Goal: Find specific page/section: Find specific page/section

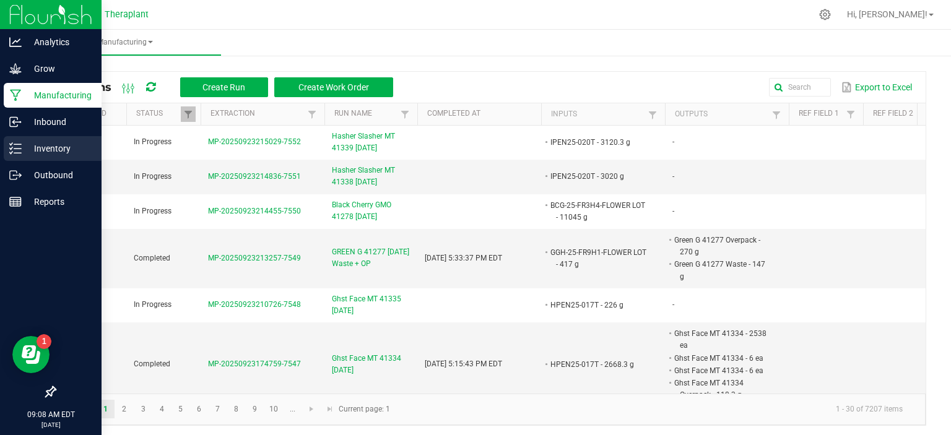
click at [40, 151] on p "Inventory" at bounding box center [59, 148] width 74 height 15
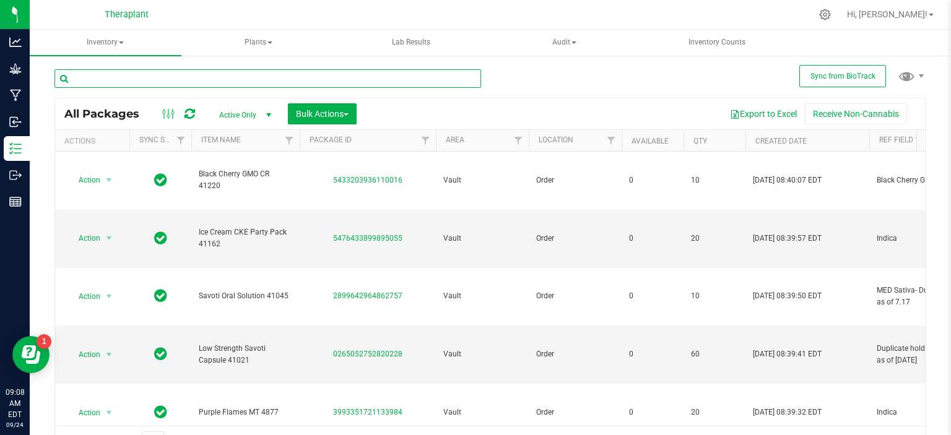
click at [326, 82] on input "text" at bounding box center [268, 78] width 427 height 19
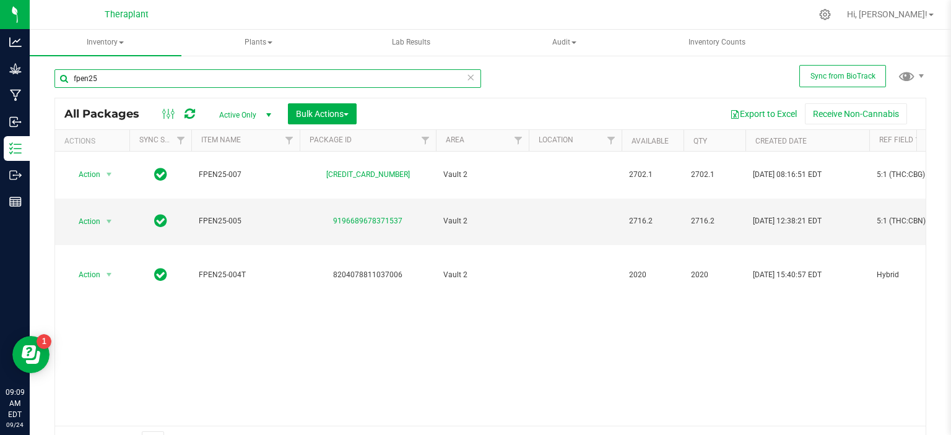
type input "fpen25"
click at [466, 77] on icon at bounding box center [470, 76] width 9 height 15
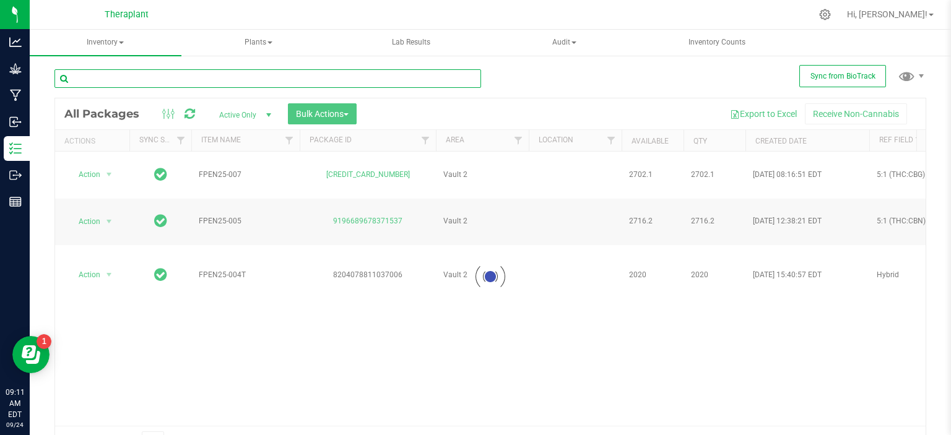
click at [445, 77] on input "text" at bounding box center [268, 78] width 427 height 19
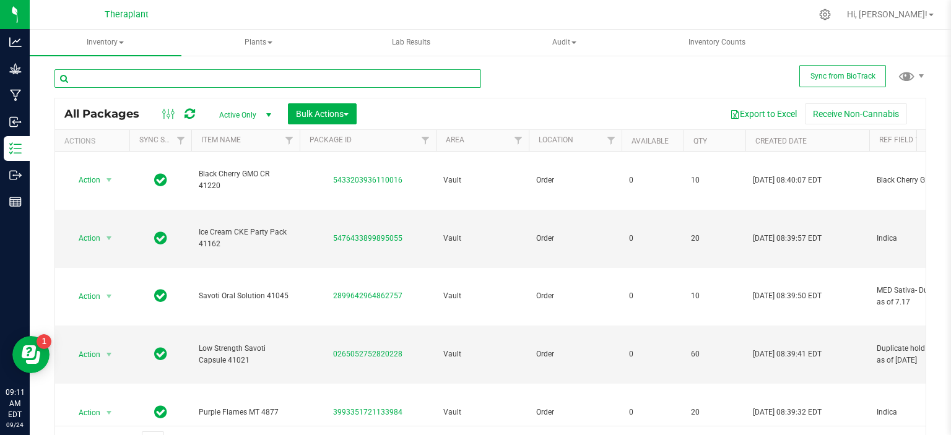
click at [450, 79] on input "text" at bounding box center [268, 78] width 427 height 19
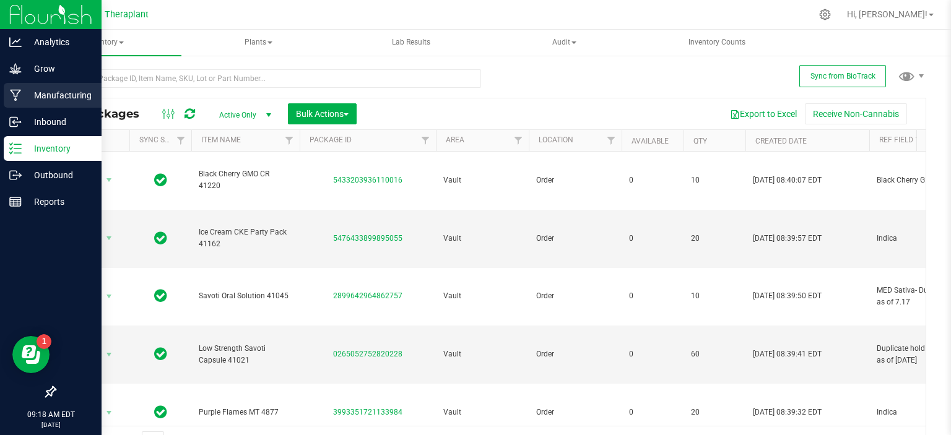
click at [55, 93] on p "Manufacturing" at bounding box center [59, 95] width 74 height 15
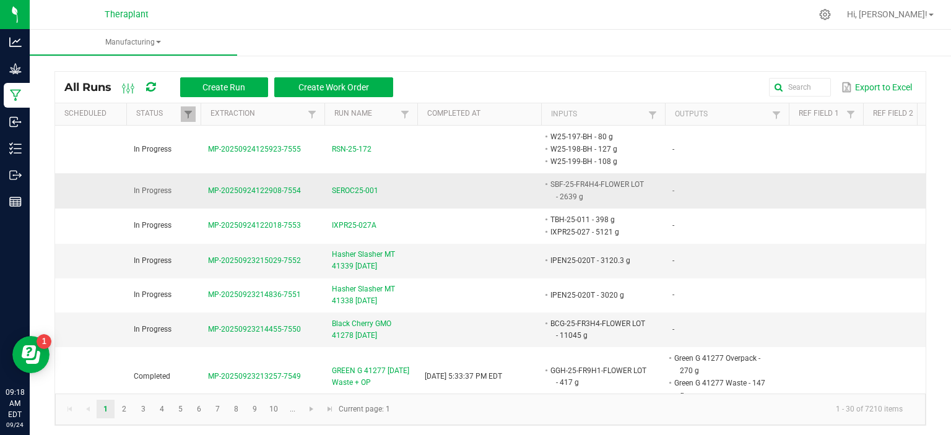
click at [364, 190] on span "SEROC25-001" at bounding box center [355, 191] width 46 height 12
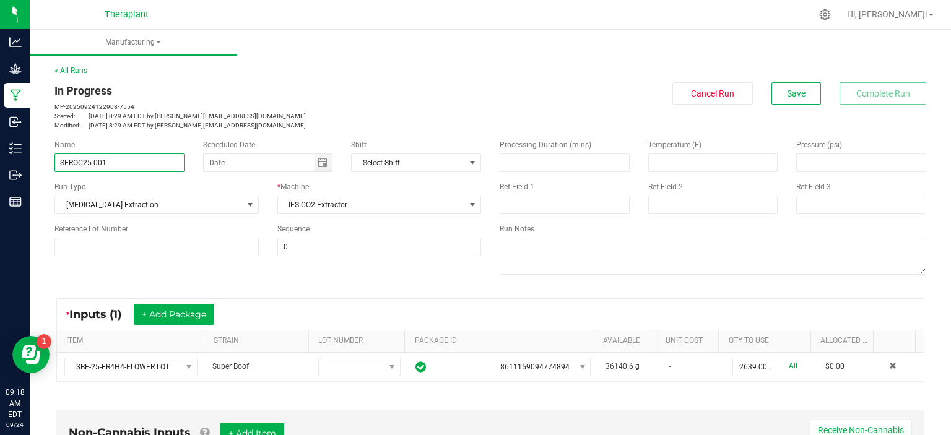
click at [68, 161] on input "SEROC25-001" at bounding box center [120, 163] width 130 height 19
type input "SROC25-001"
click at [787, 94] on span "Save" at bounding box center [796, 94] width 19 height 10
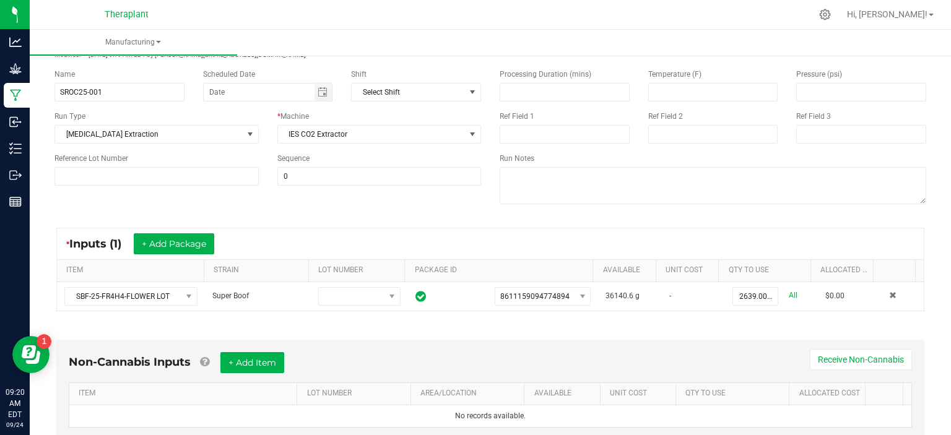
scroll to position [124, 0]
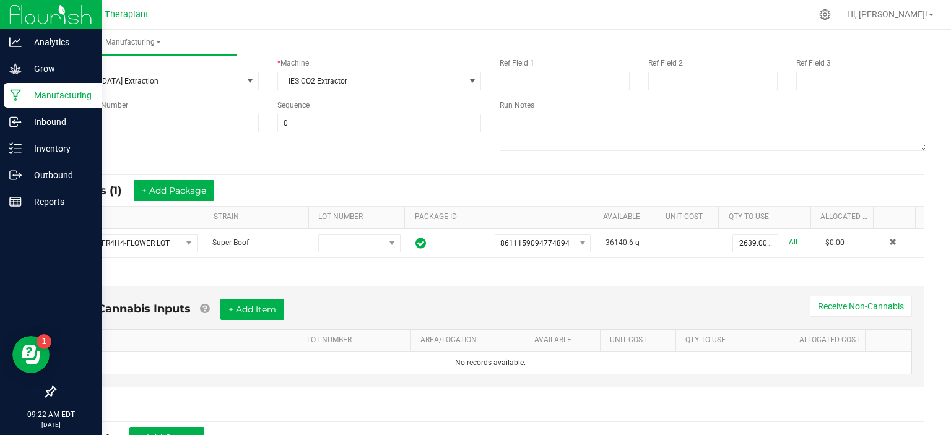
click at [54, 94] on p "Manufacturing" at bounding box center [59, 95] width 74 height 15
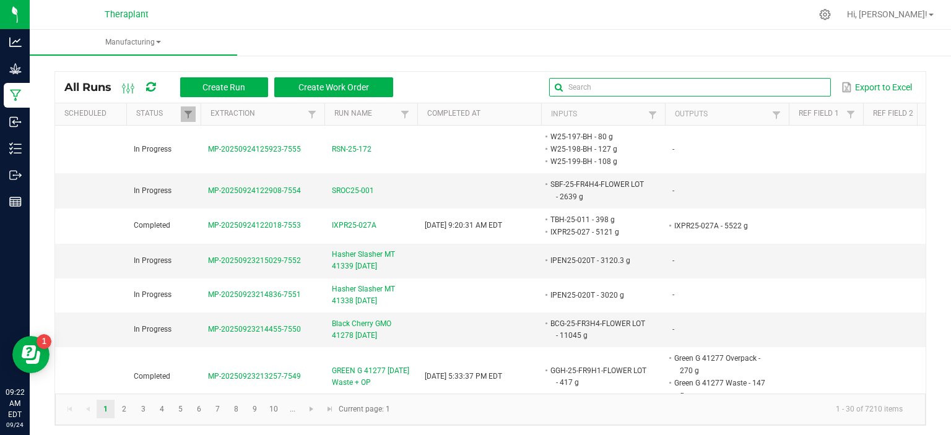
click at [795, 91] on input "text" at bounding box center [690, 87] width 282 height 19
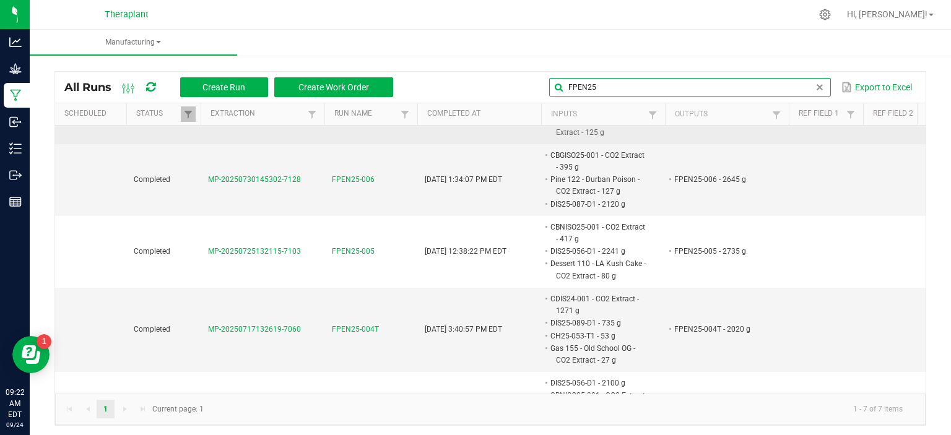
scroll to position [124, 0]
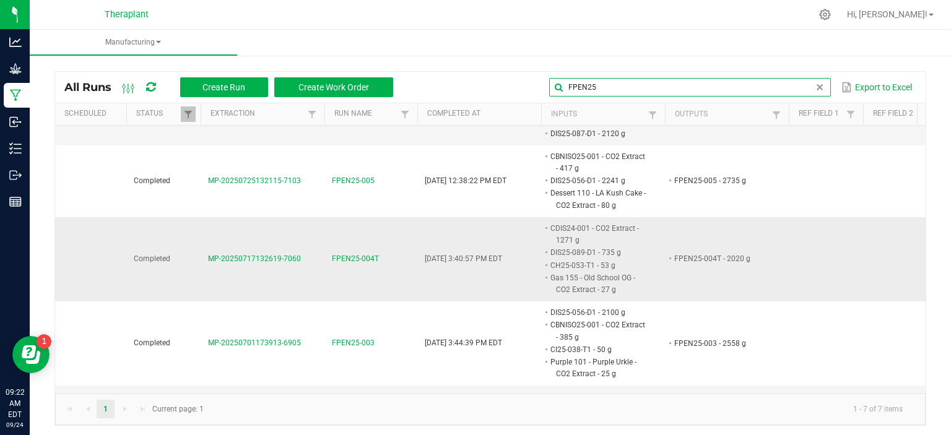
type input "FPEN25"
click at [352, 257] on span "FPEN25-004T" at bounding box center [355, 259] width 47 height 12
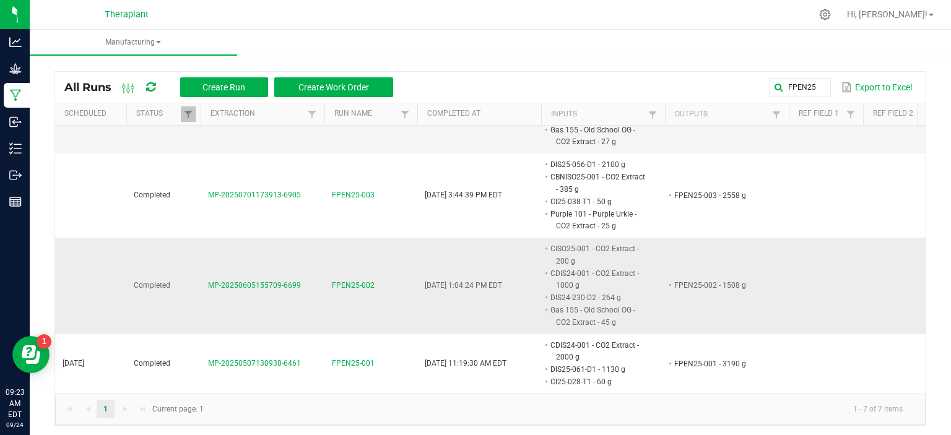
scroll to position [2, 0]
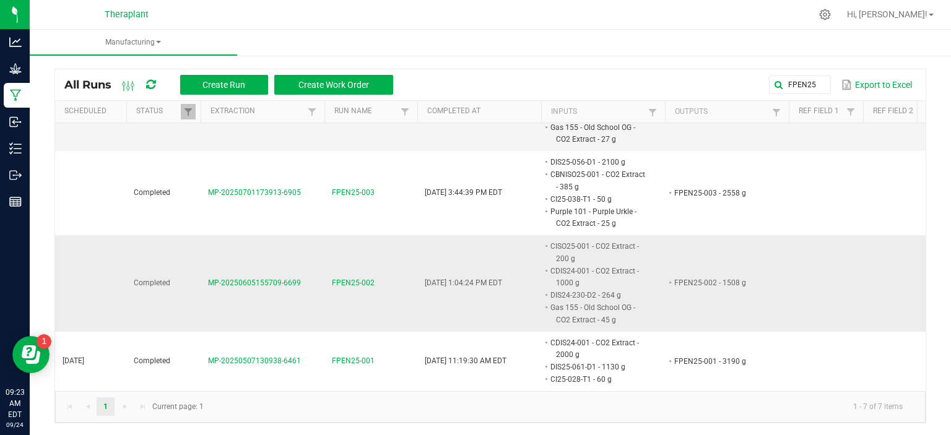
click at [356, 278] on span "FPEN25-002" at bounding box center [353, 284] width 43 height 12
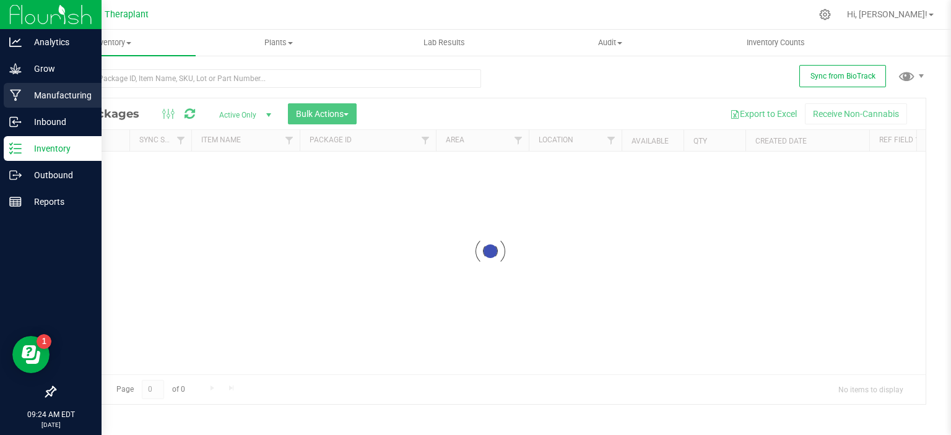
click at [46, 94] on p "Manufacturing" at bounding box center [59, 95] width 74 height 15
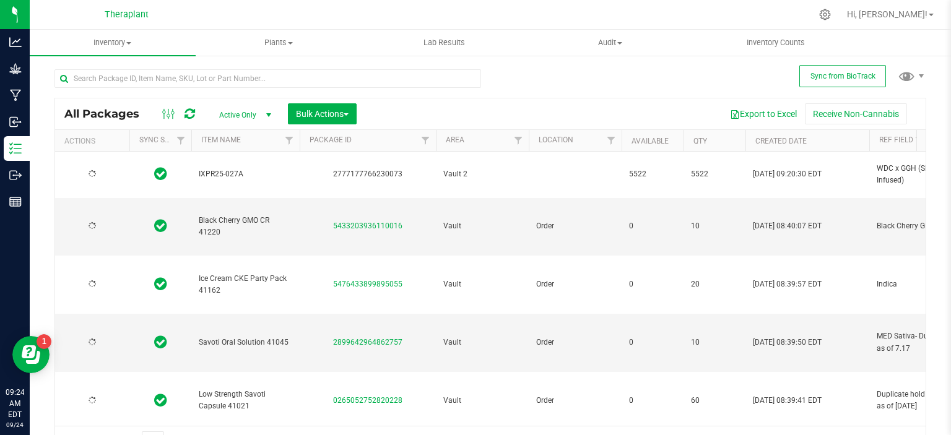
type input "[DATE]"
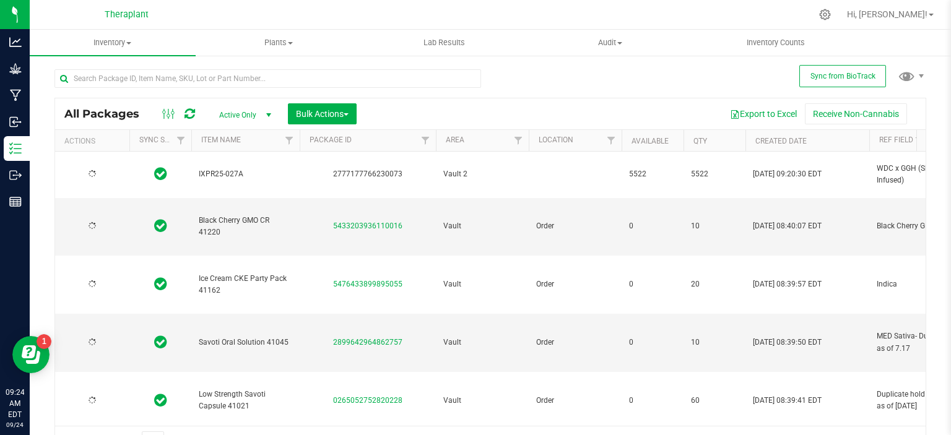
type input "[DATE]"
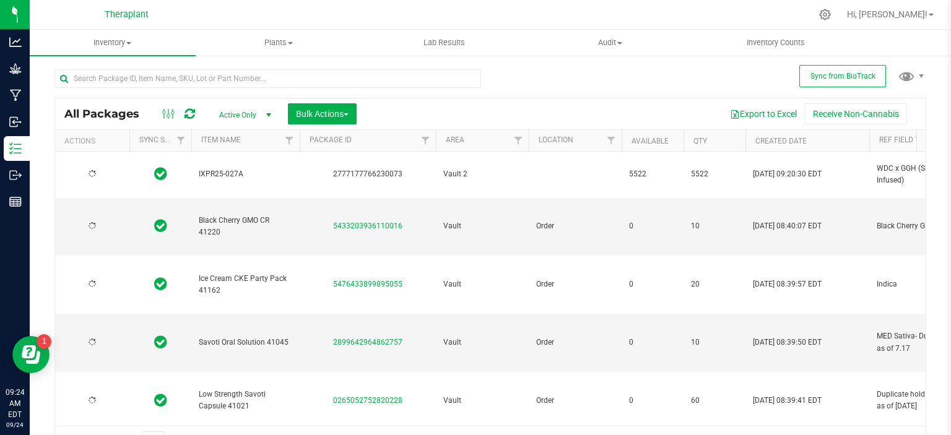
type input "[DATE]"
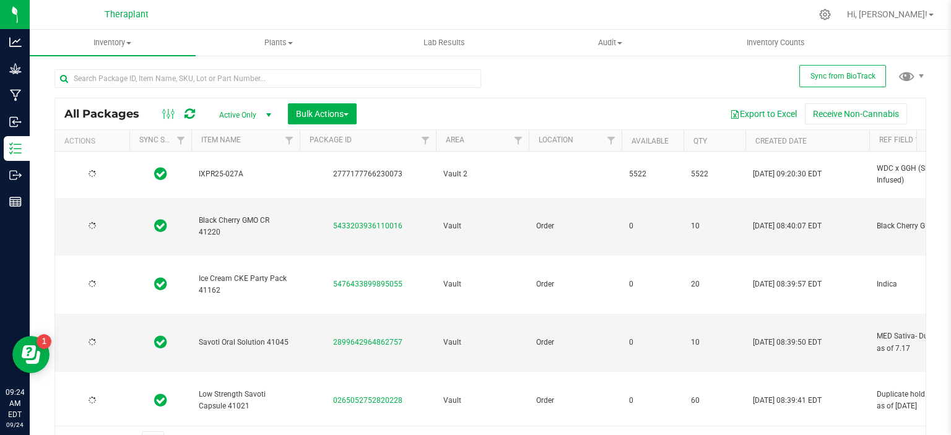
type input "[DATE]"
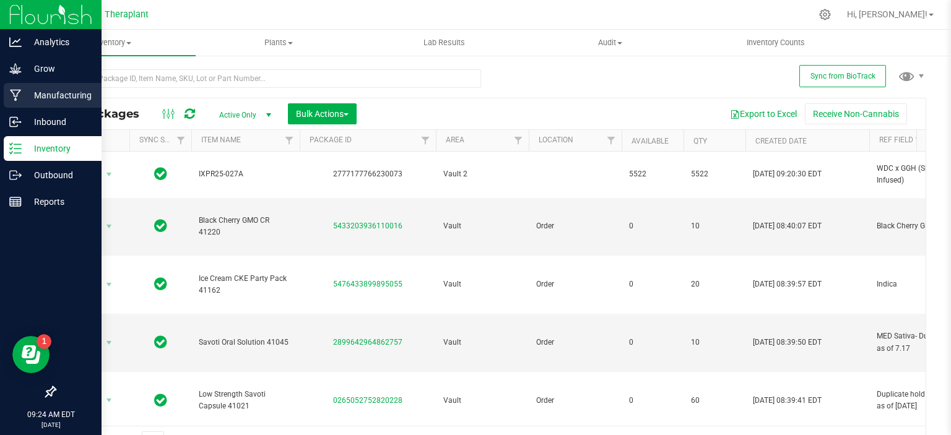
click at [37, 94] on p "Manufacturing" at bounding box center [59, 95] width 74 height 15
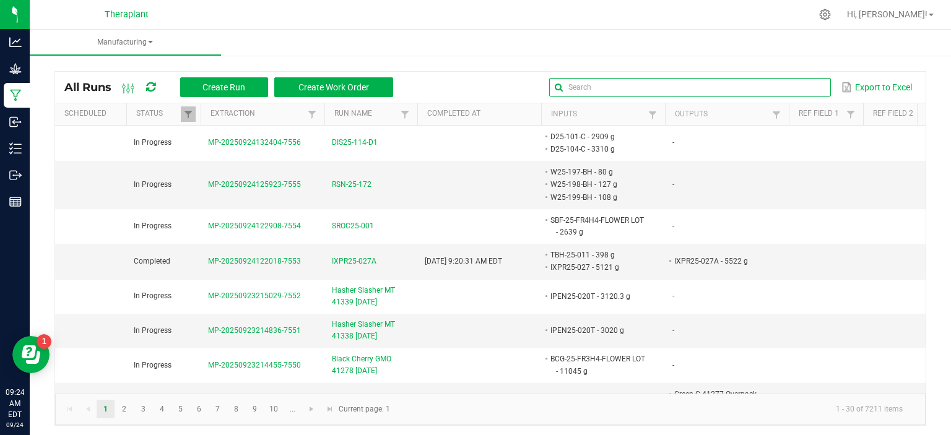
click at [790, 88] on input "text" at bounding box center [690, 87] width 282 height 19
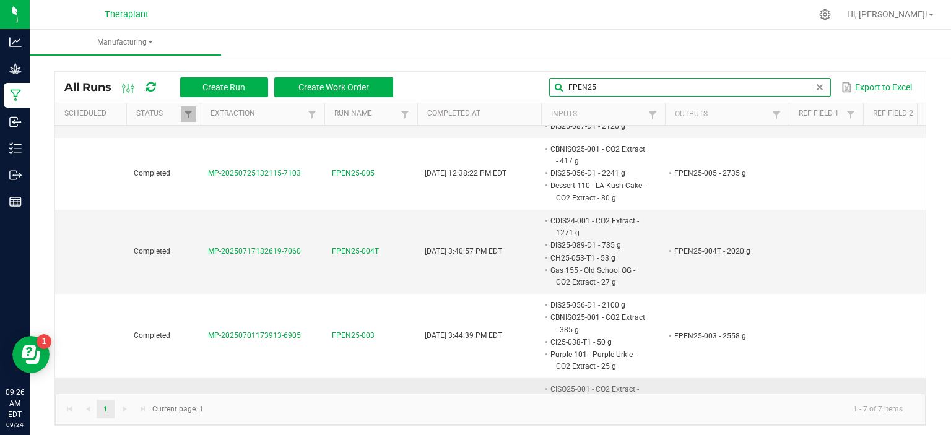
scroll to position [124, 0]
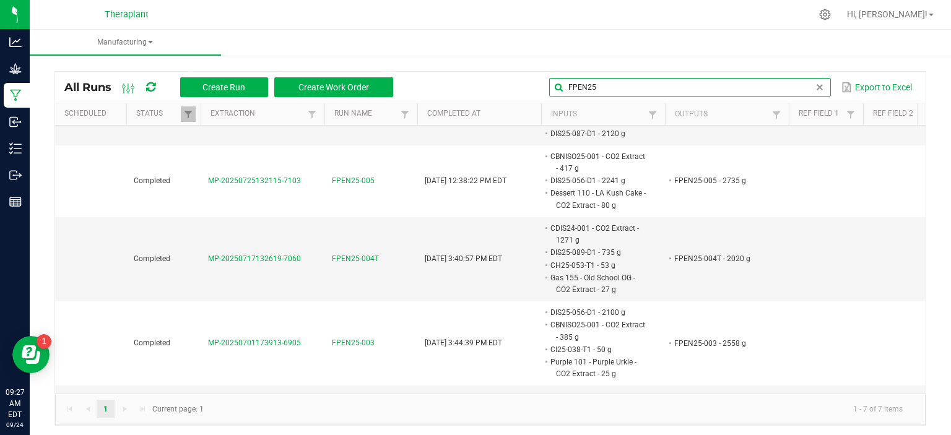
type input "FPEN25"
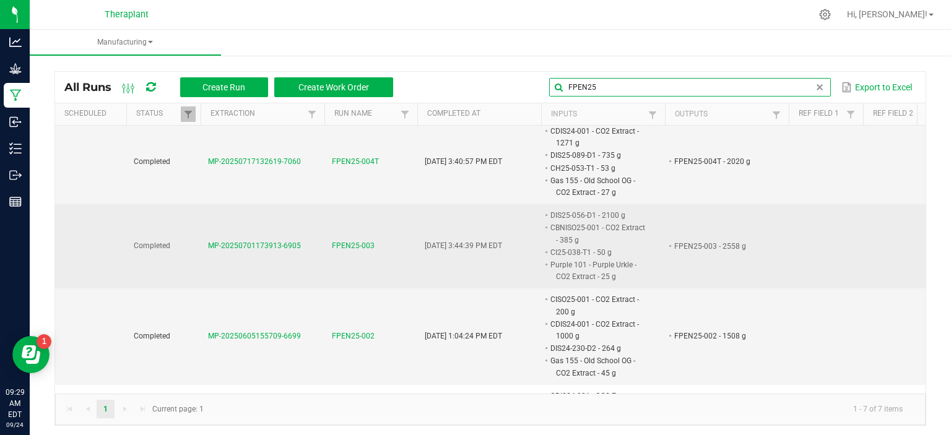
scroll to position [248, 0]
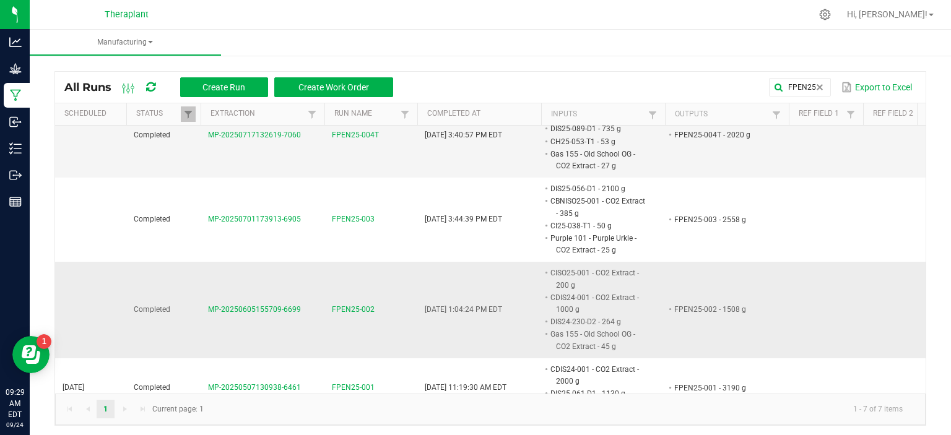
click at [352, 306] on span "FPEN25-002" at bounding box center [353, 310] width 43 height 12
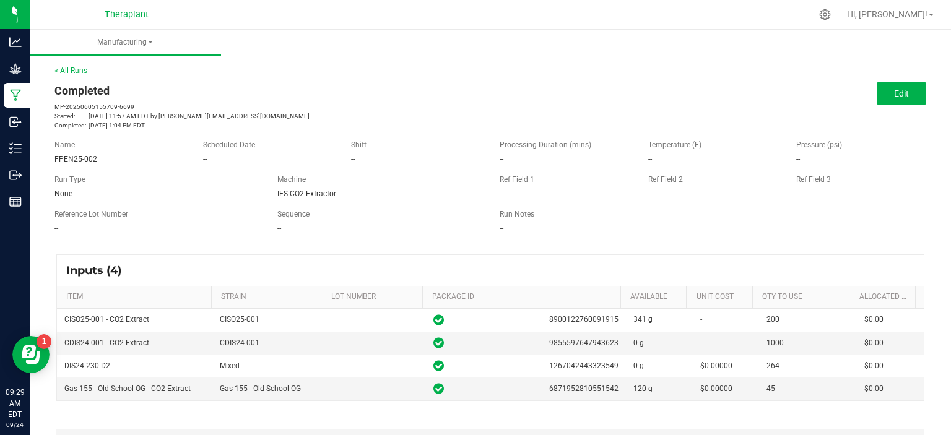
scroll to position [62, 0]
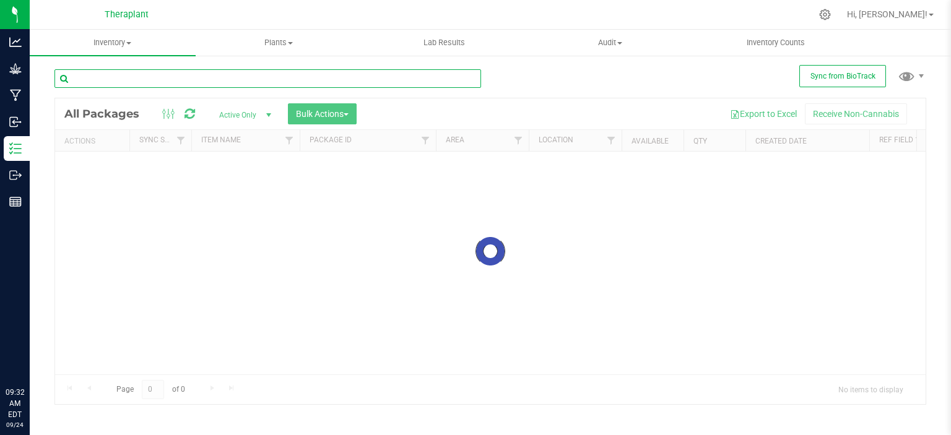
click at [165, 77] on input "text" at bounding box center [268, 78] width 427 height 19
type input "CDIS"
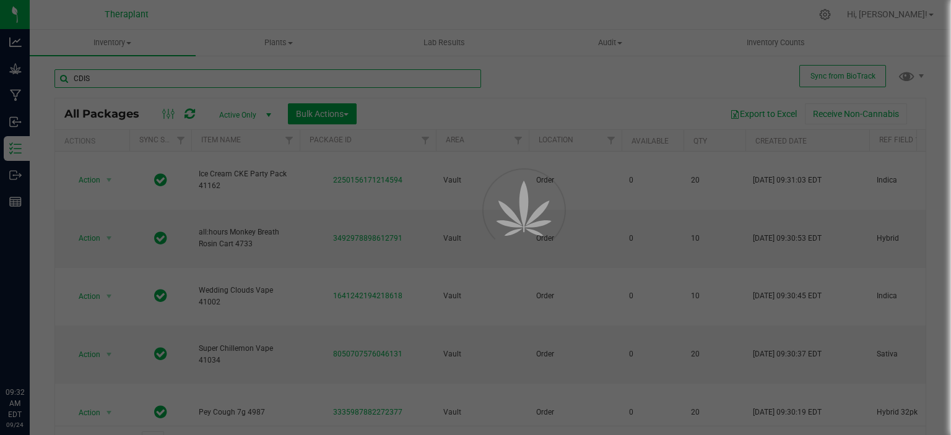
type input "[DATE]"
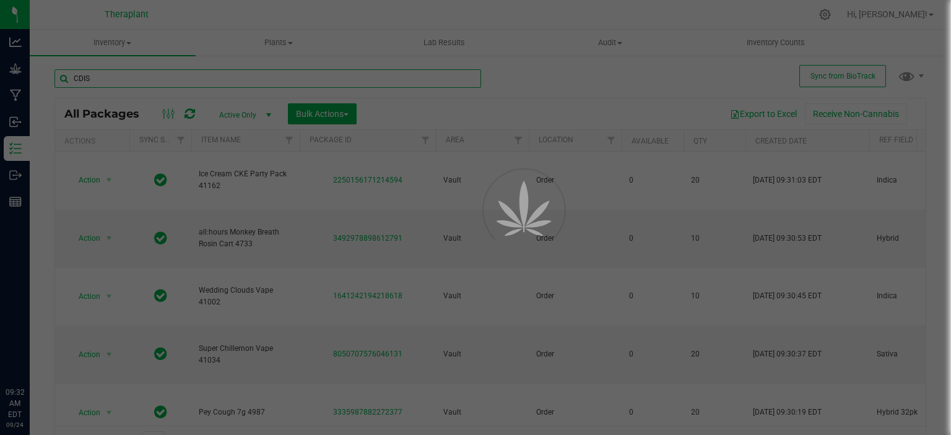
type input "2026-07-02"
type input "2026-04-23"
type input "2025-12-12"
type input "2026-04-23"
type input "2026-08-11"
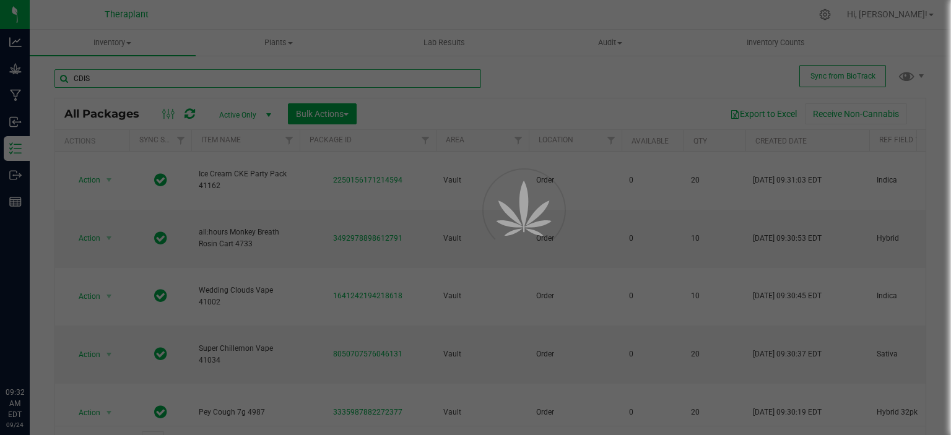
type input "[DATE]"
type input "2026-05-05"
type input "2026-03-17"
type input "[DATE]"
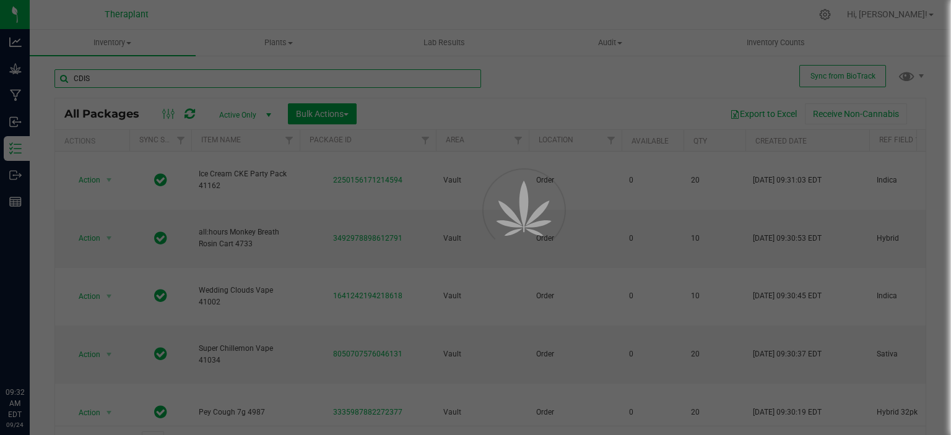
type input "[DATE]"
type input "2026-07-02"
type input "2025-12-12"
type input "2026-08-28"
type input "[DATE]"
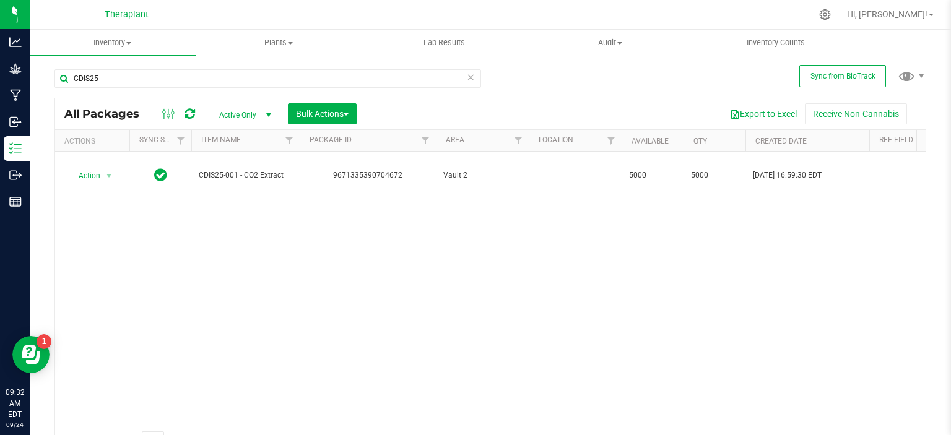
click at [468, 296] on div "Action Action Adjust qty Create package Edit attributes Global inventory Locate…" at bounding box center [490, 289] width 871 height 274
click at [133, 81] on input "CDIS25" at bounding box center [268, 78] width 427 height 19
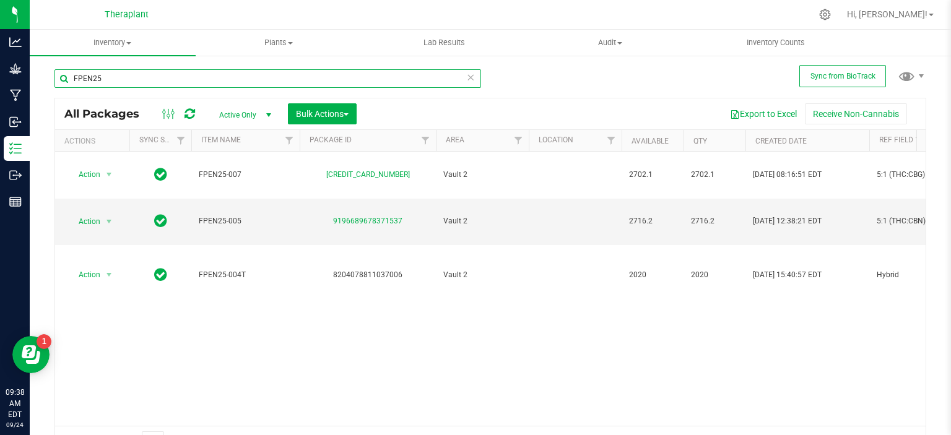
type input "FPEN25"
